Goal: Task Accomplishment & Management: Manage account settings

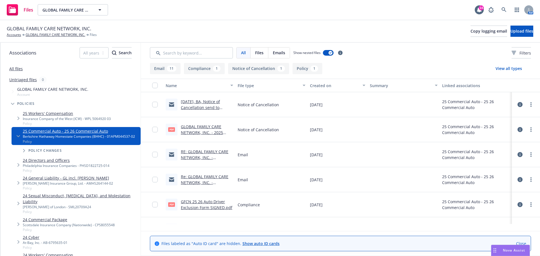
click at [518, 107] on icon at bounding box center [520, 104] width 5 height 5
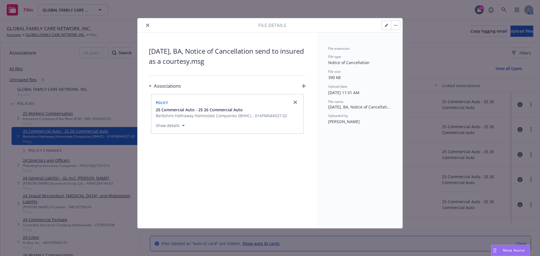
click at [386, 26] on button "button" at bounding box center [386, 25] width 9 height 9
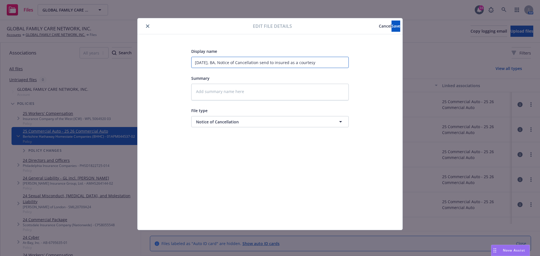
click at [276, 61] on input "[DATE], BA, Notice of Cancellation send to insured as a courtesy" at bounding box center [270, 62] width 158 height 11
type textarea "x"
type input "[DATE], BA, Notice of Cancellation sent to insured as a courtesy"
type textarea "x"
type input "[DATE], BA, Notice of Cancellation [PERSON_NAME] to insured as a courtesy"
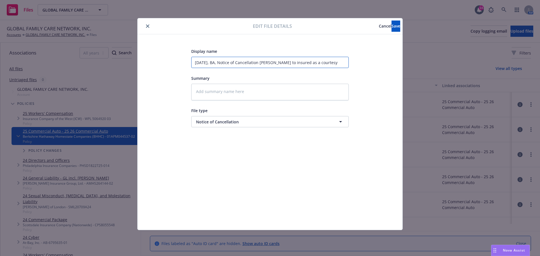
type textarea "x"
drag, startPoint x: 326, startPoint y: 64, endPoint x: 294, endPoint y: 70, distance: 32.1
click at [294, 70] on div "Display name [DATE], BA, Notice of Cancellation sent to insured as a courtesy S…" at bounding box center [270, 88] width 158 height 80
click at [323, 68] on input "[DATE], BA, Notice of Cancellation sent to insured as a courtesy" at bounding box center [270, 62] width 158 height 11
click at [326, 63] on input "[DATE], BA, Notice of Cancellation sent to insured as a courtesy" at bounding box center [270, 62] width 158 height 11
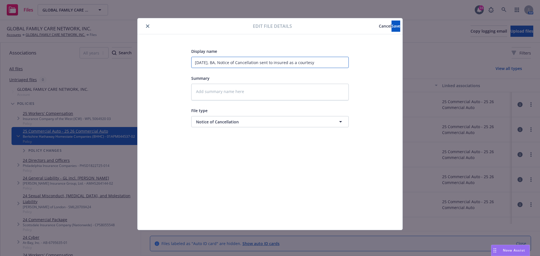
click at [312, 64] on input "[DATE], BA, Notice of Cancellation sent to insured as a courtesy" at bounding box center [270, 62] width 158 height 11
type input "[DATE], BA, Notice of Cancellation sent to insured as a courtesy"
click at [392, 22] on button "Save" at bounding box center [396, 26] width 9 height 11
type textarea "x"
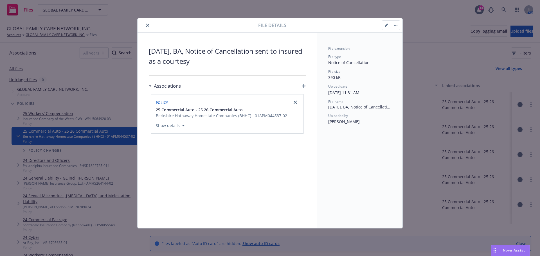
click at [149, 25] on icon "close" at bounding box center [147, 25] width 3 height 3
